Goal: Browse casually

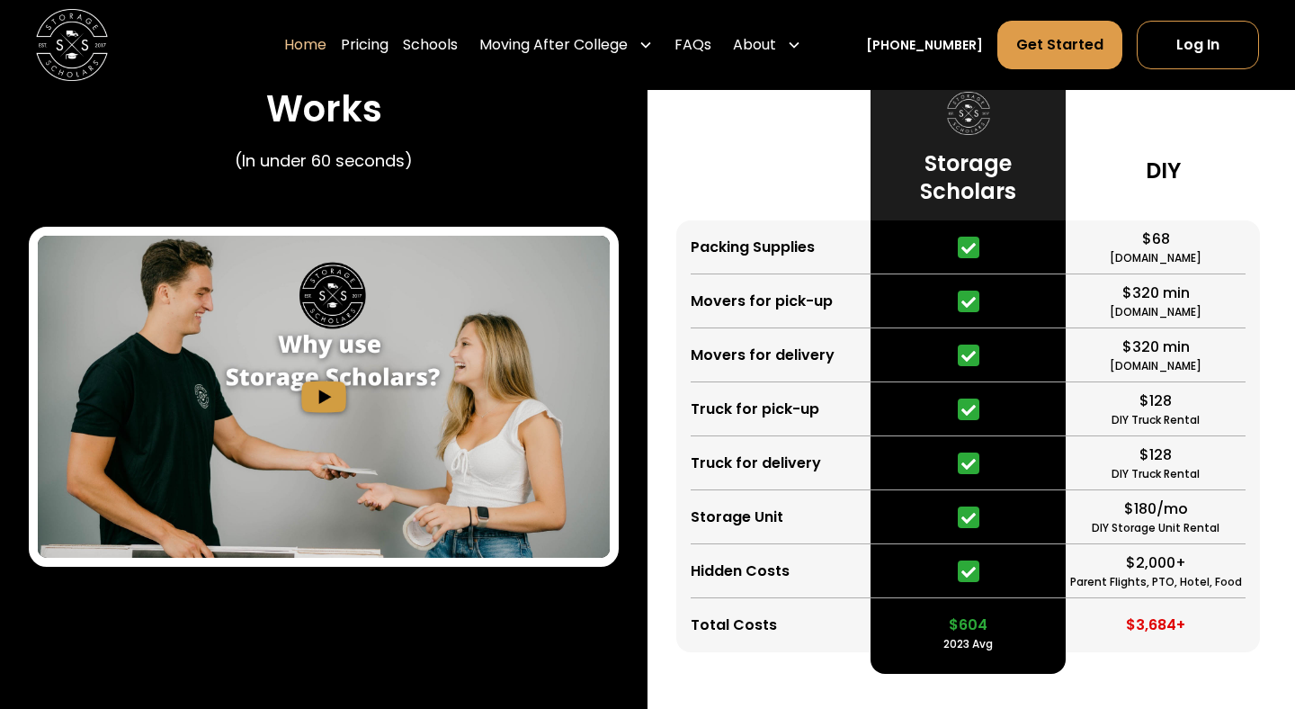
scroll to position [3327, 0]
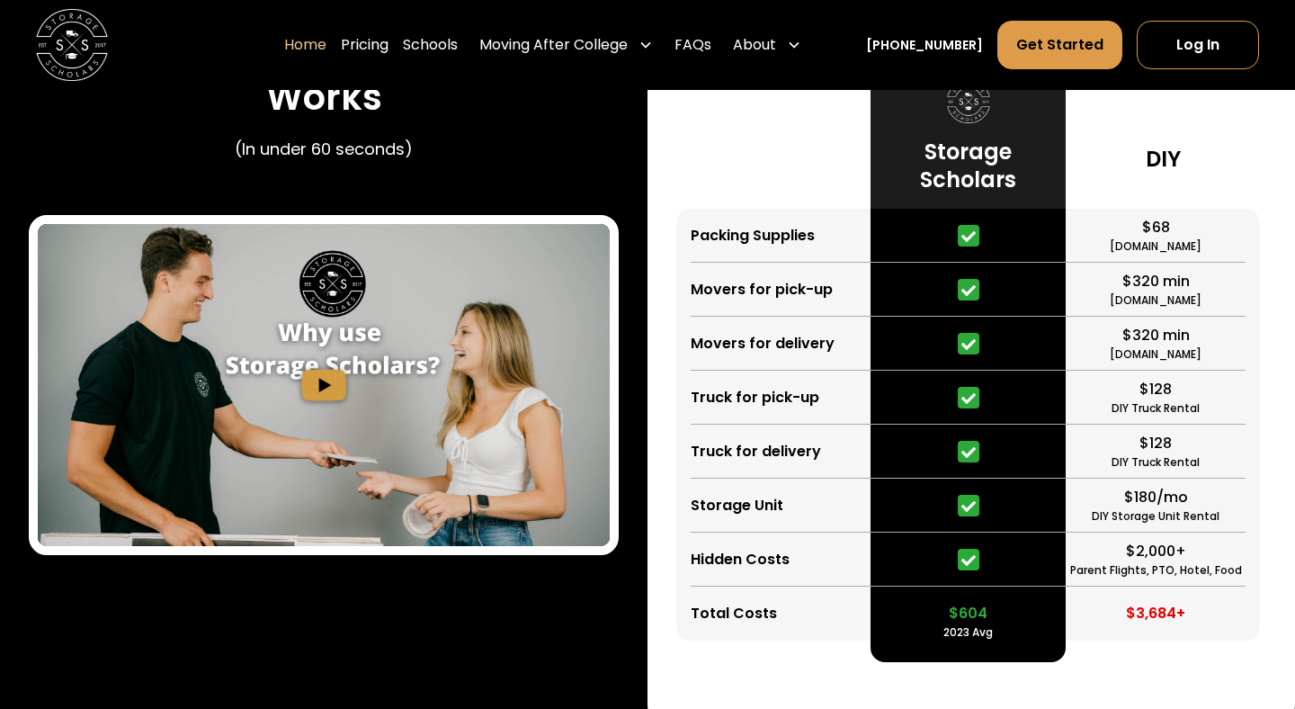
click at [300, 380] on img "open lightbox" at bounding box center [324, 385] width 572 height 322
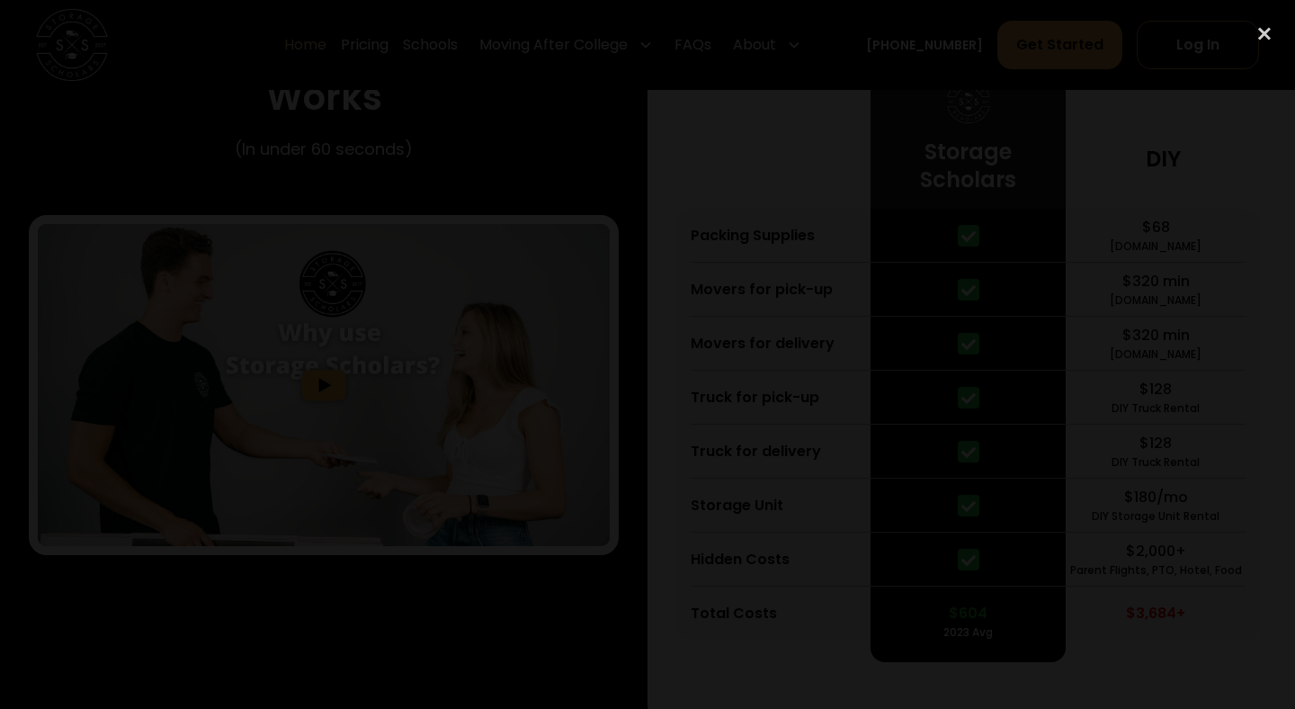
click at [1194, 267] on div at bounding box center [647, 354] width 1295 height 680
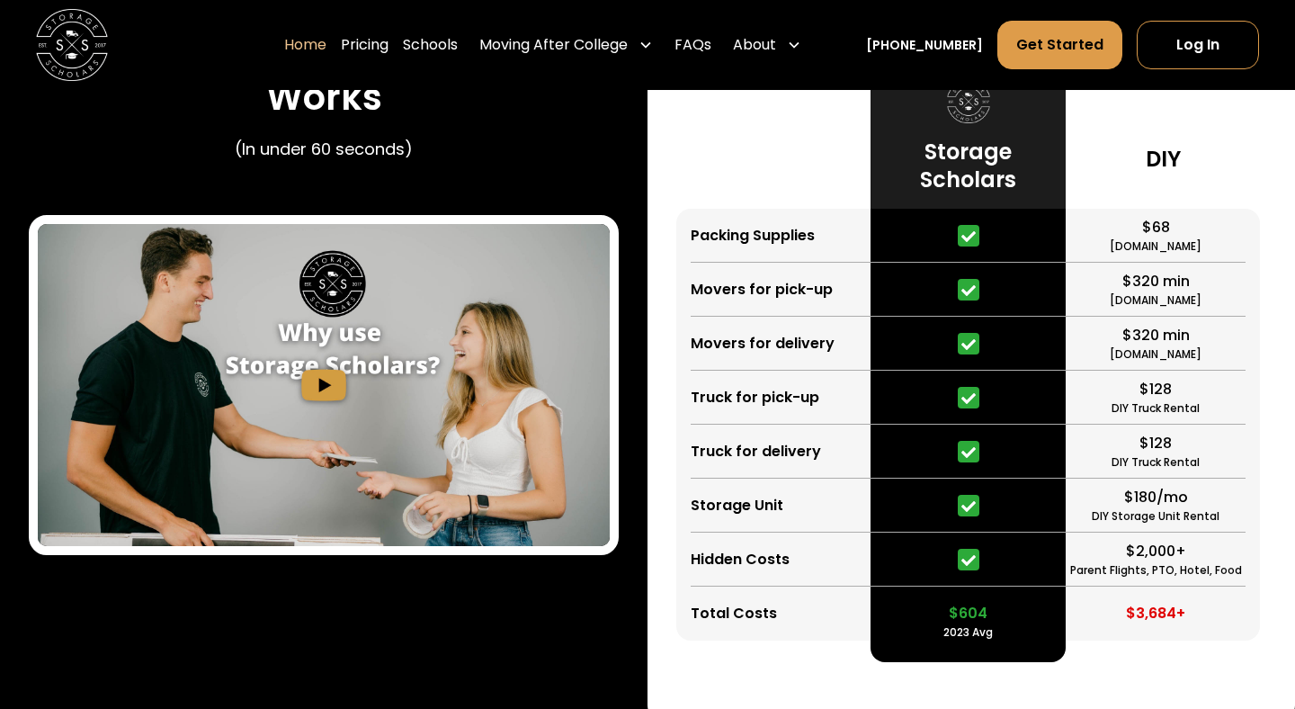
click at [294, 360] on img "open lightbox" at bounding box center [324, 385] width 572 height 322
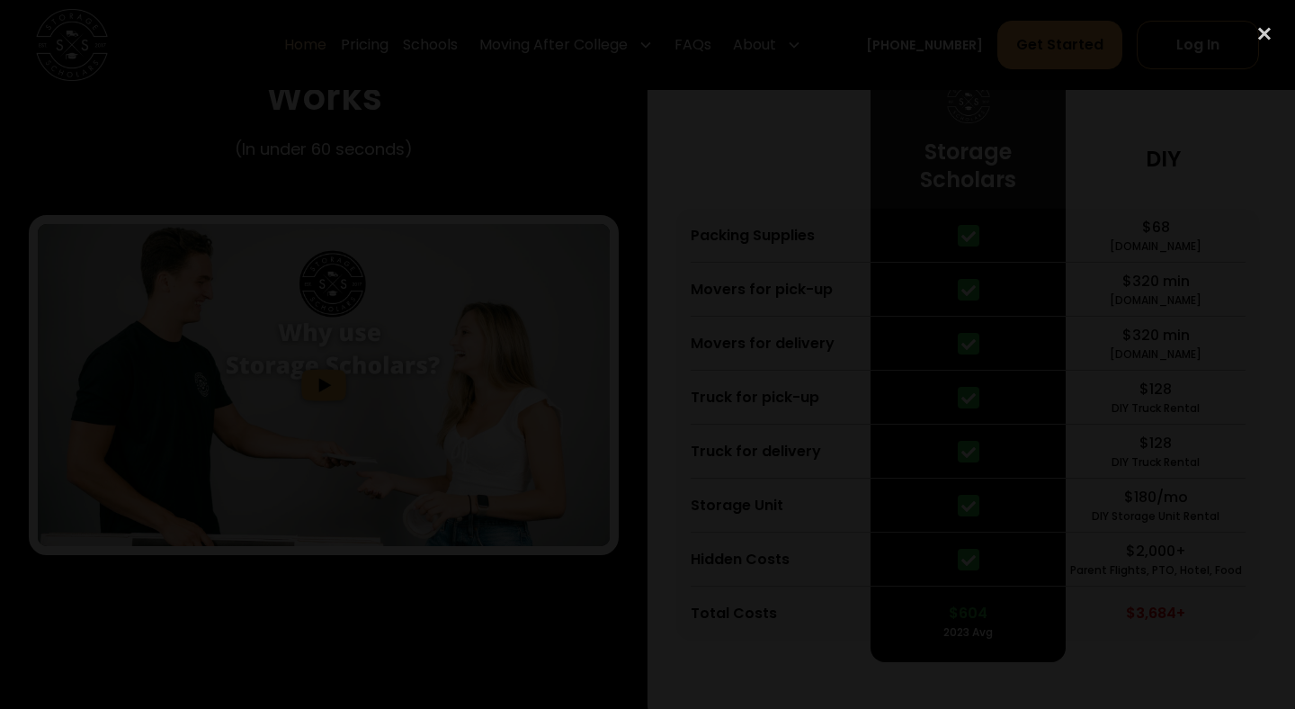
click at [123, 388] on div at bounding box center [647, 354] width 1295 height 680
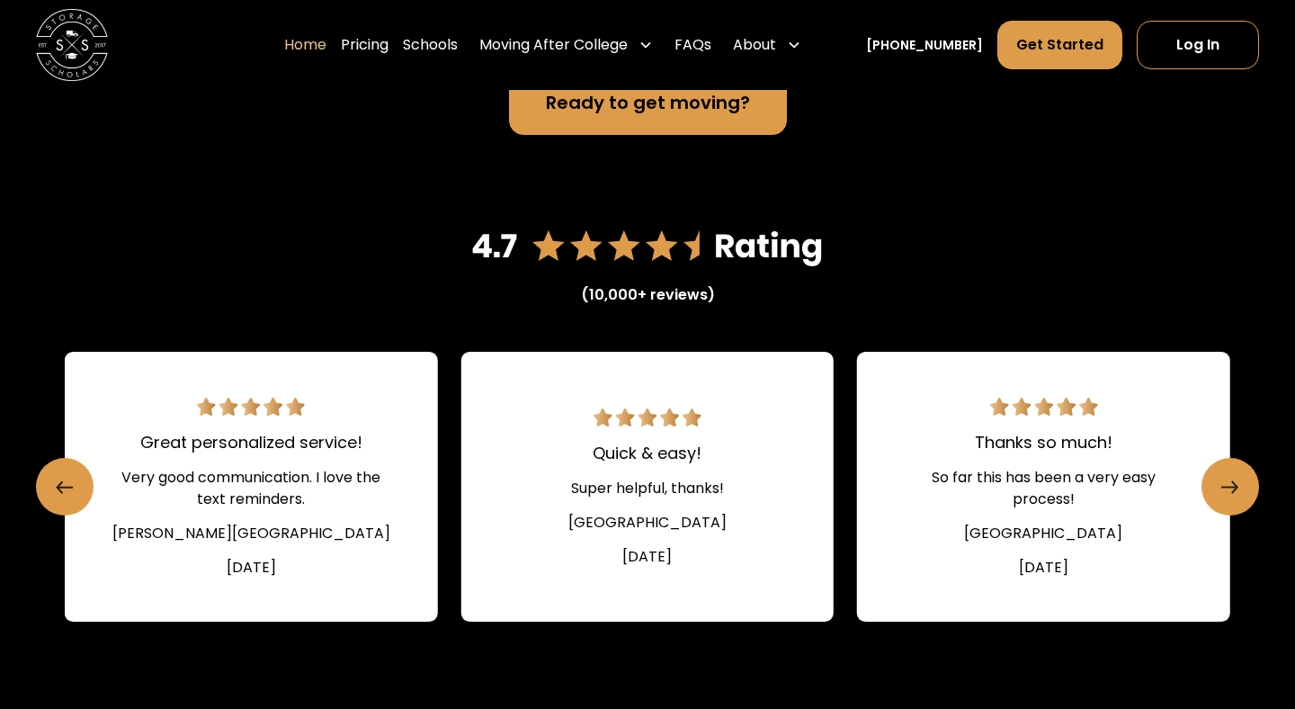
scroll to position [2386, 0]
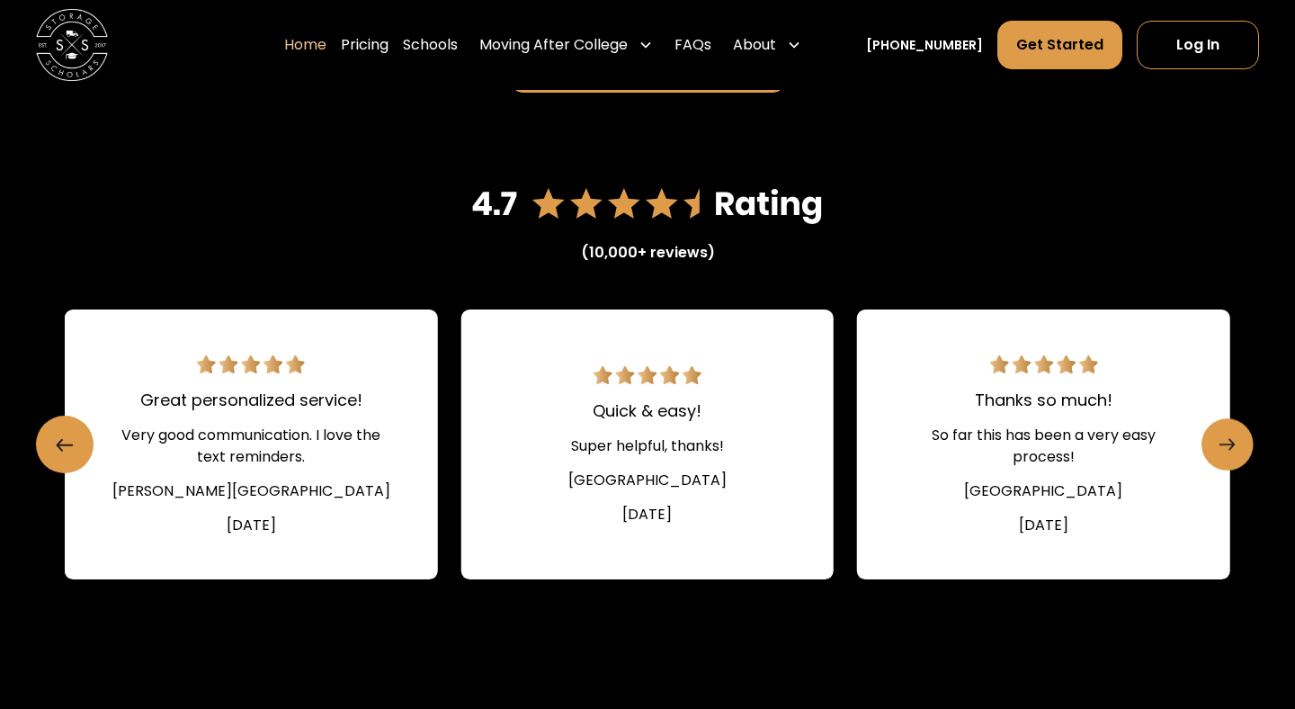
click at [1237, 443] on link "Next slide" at bounding box center [1227, 444] width 52 height 52
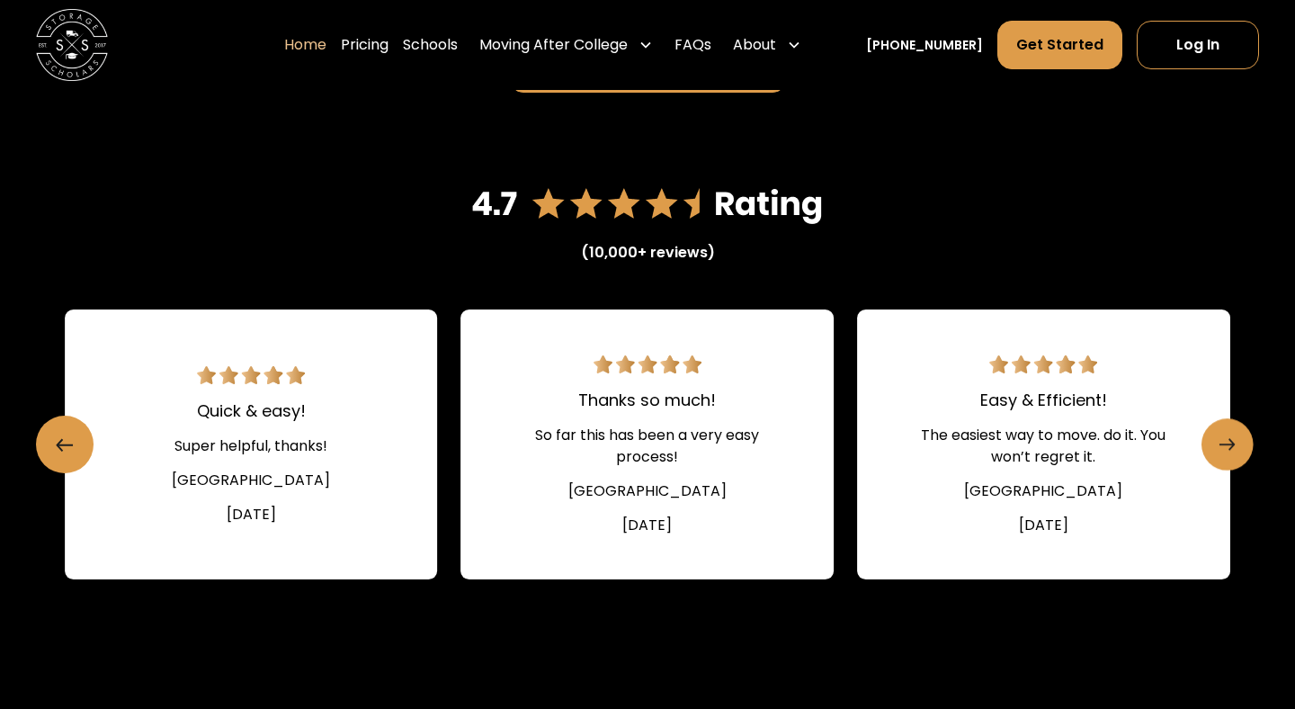
click at [1237, 443] on link "Next slide" at bounding box center [1227, 444] width 52 height 52
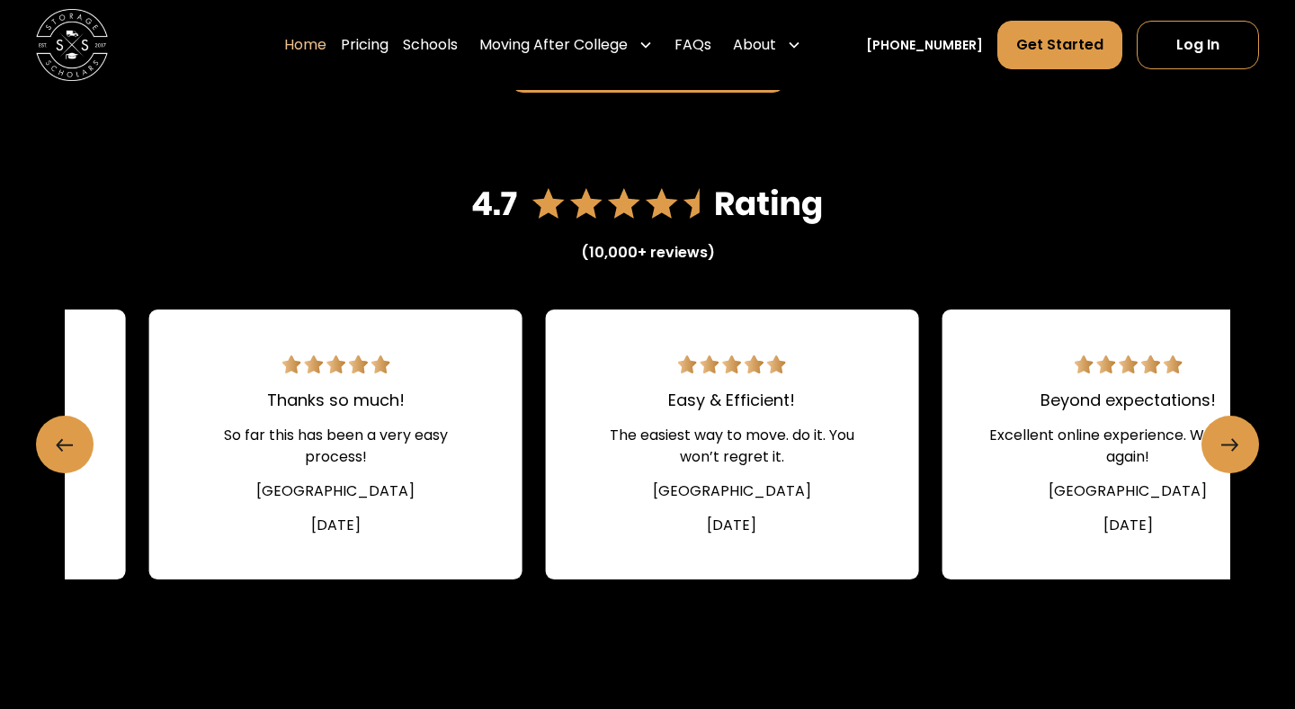
click at [588, 425] on div "The easiest way to move. do it. You won’t regret it." at bounding box center [731, 445] width 287 height 43
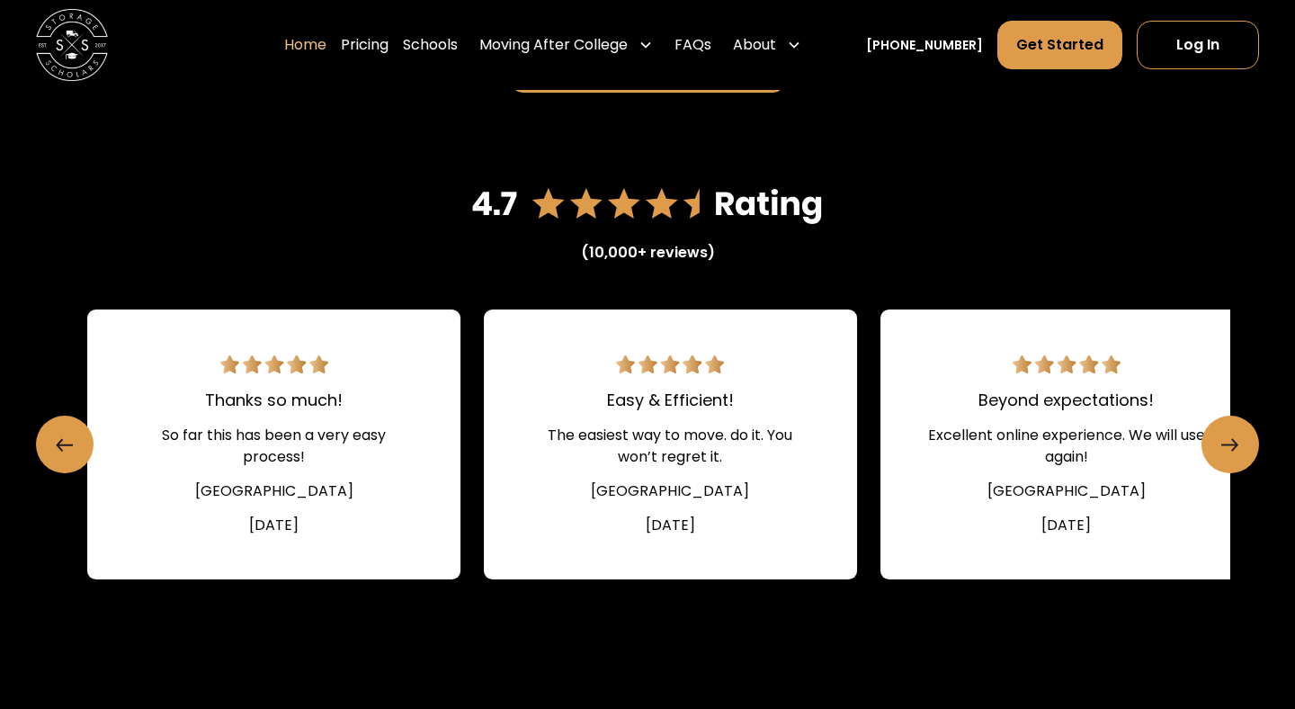
click at [880, 380] on link "Beyond expectations! Excellent online experience. We will use again! [GEOGRAPHI…" at bounding box center [1066, 444] width 373 height 270
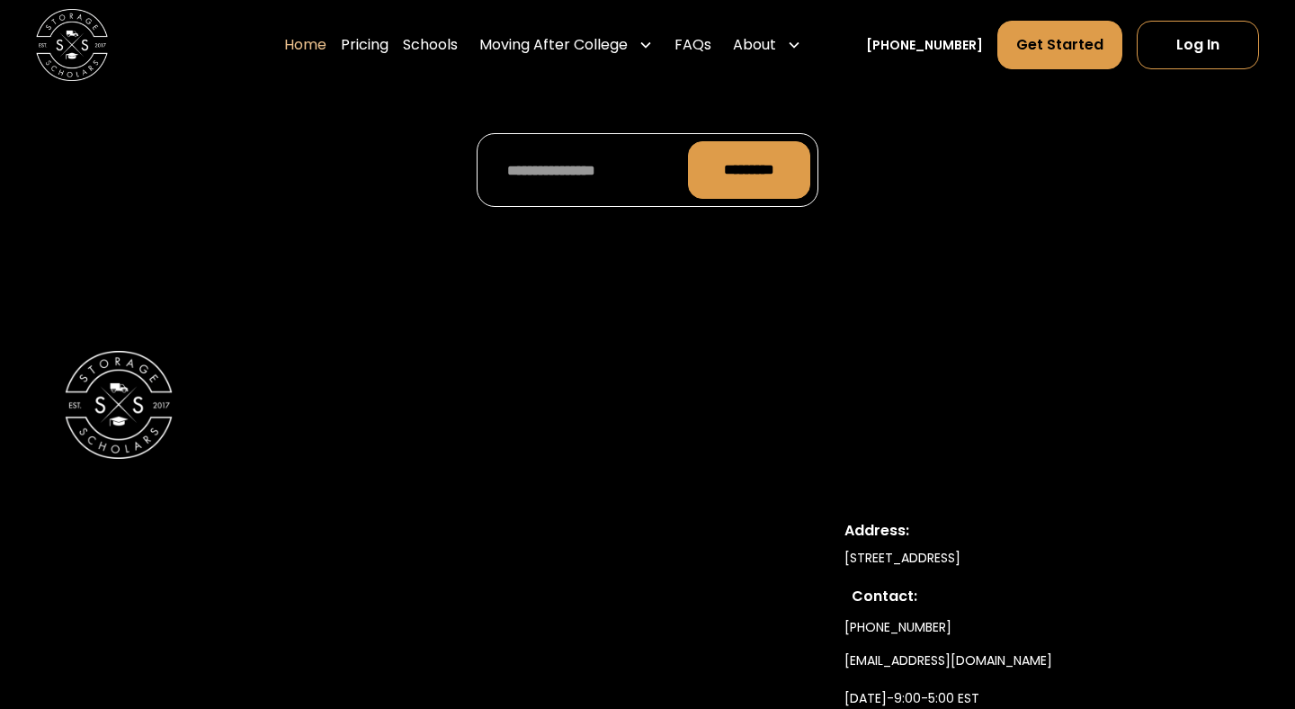
scroll to position [6060, 0]
